Goal: Navigation & Orientation: Find specific page/section

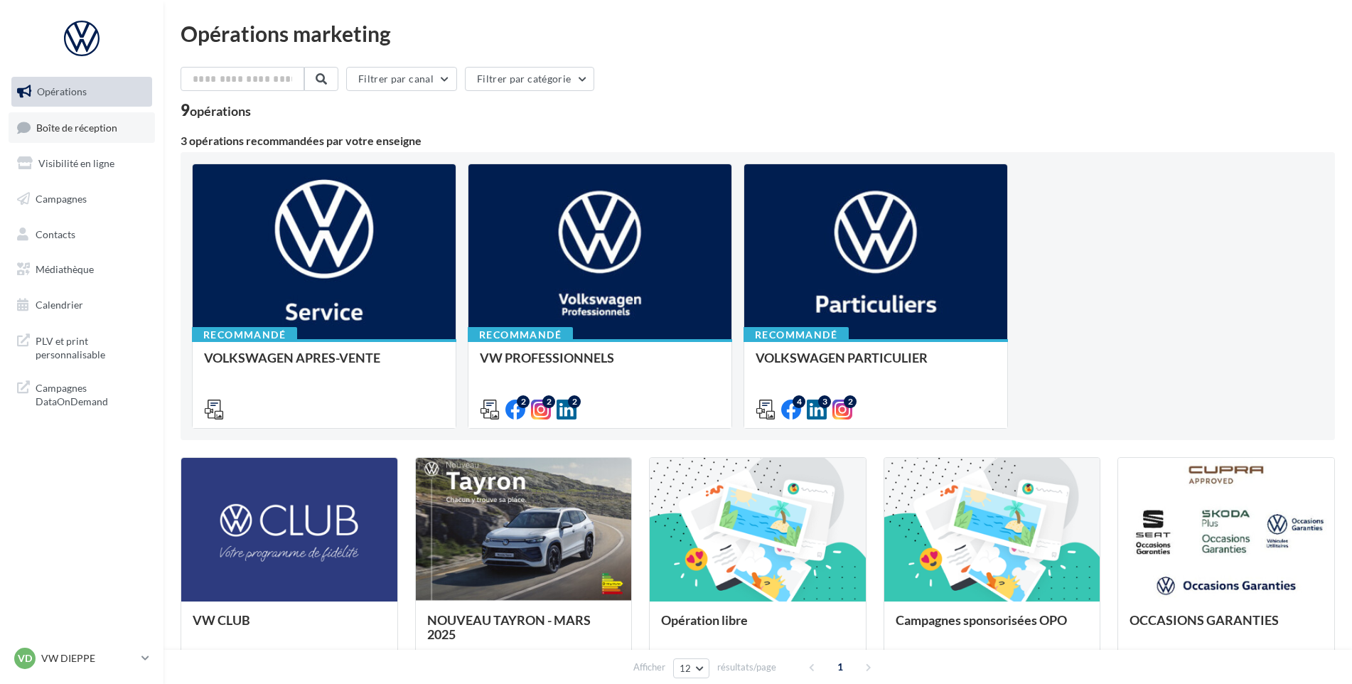
click at [99, 134] on link "Boîte de réception" at bounding box center [82, 127] width 146 height 31
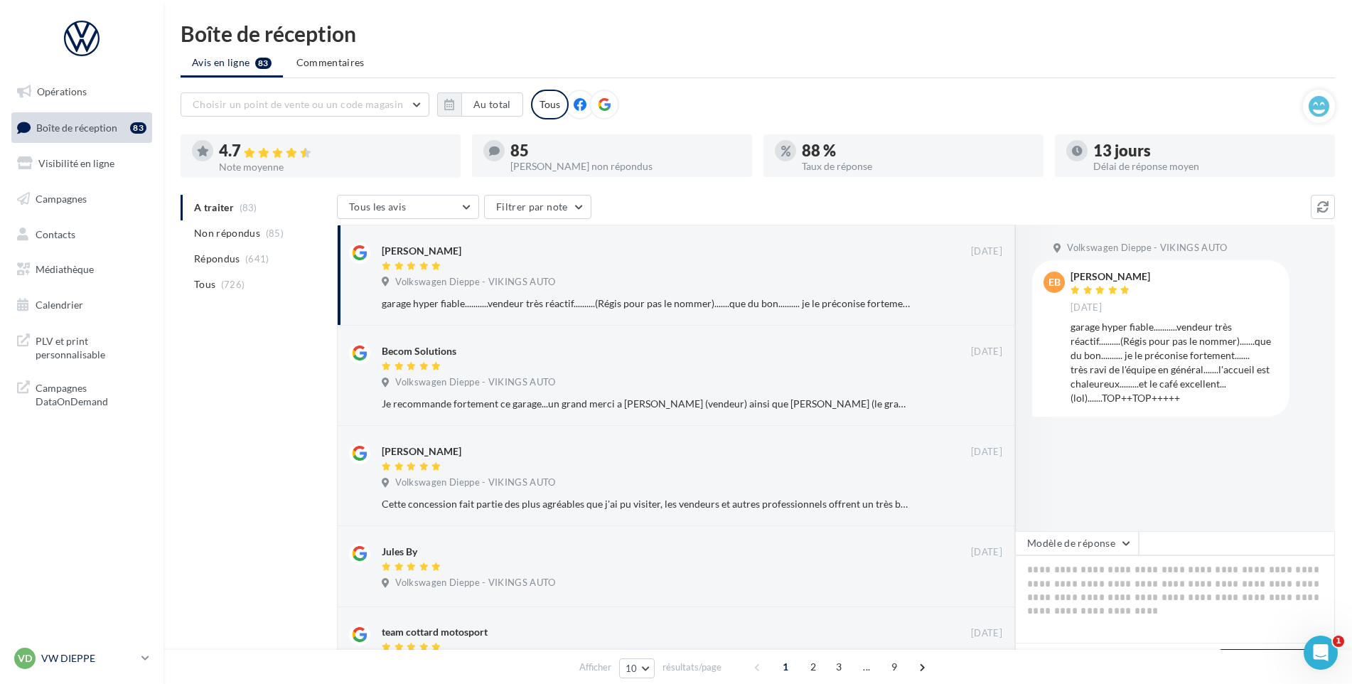
click at [109, 655] on p "VW DIEPPE" at bounding box center [88, 658] width 95 height 14
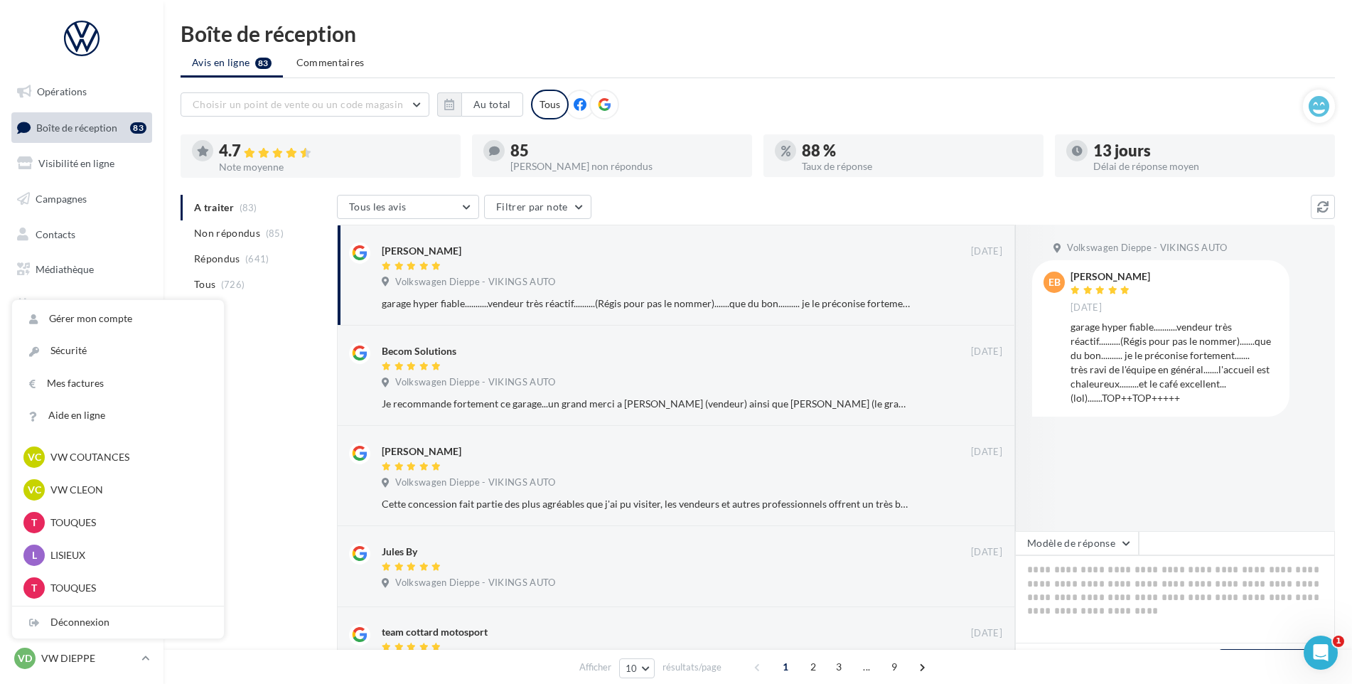
scroll to position [355, 0]
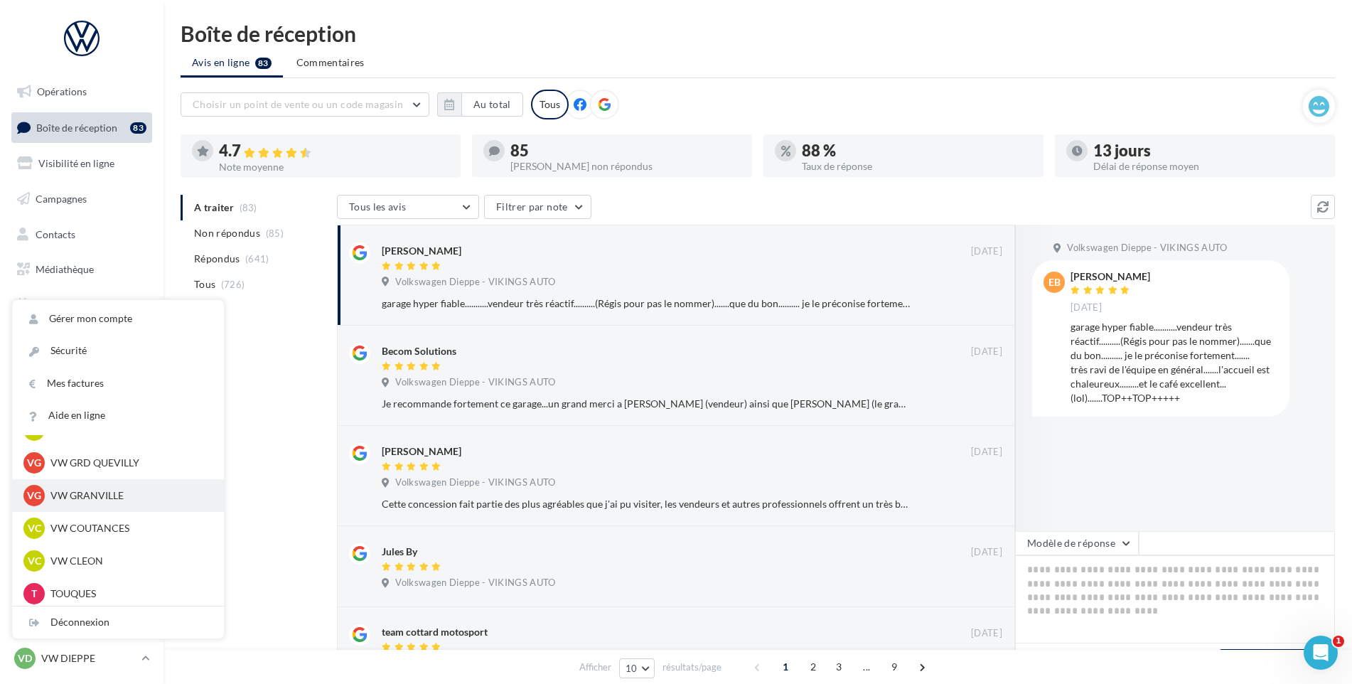
click at [120, 495] on p "VW GRANVILLE" at bounding box center [128, 495] width 156 height 14
